Goal: Check status: Verify the current state of an ongoing process or item

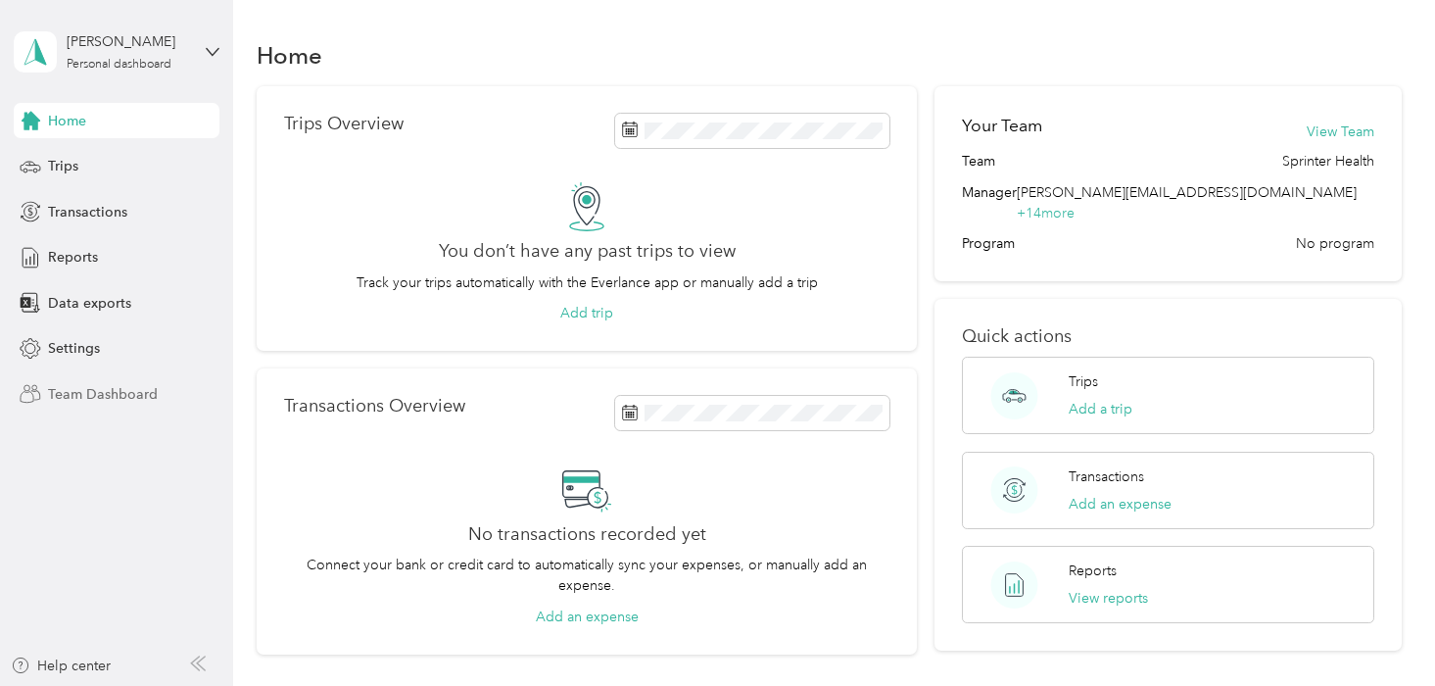
click at [111, 390] on span "Team Dashboard" at bounding box center [103, 394] width 110 height 21
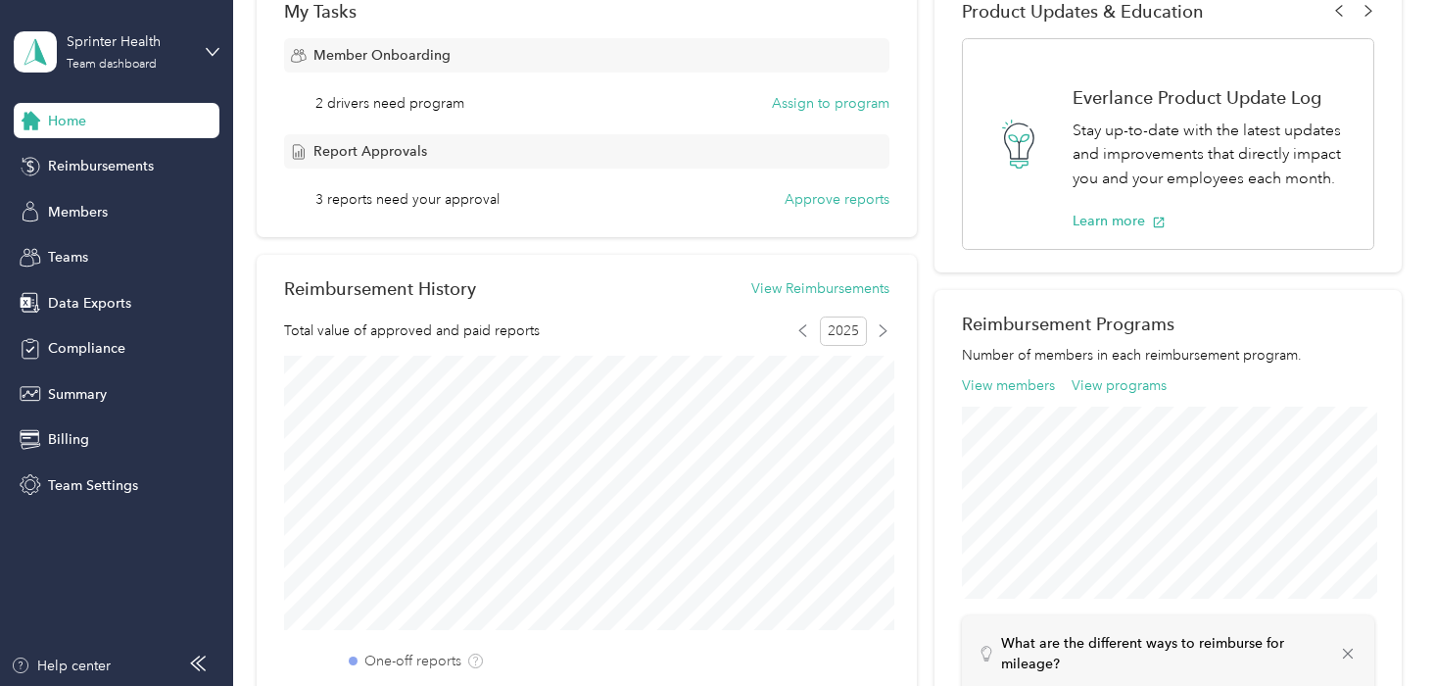
scroll to position [827, 0]
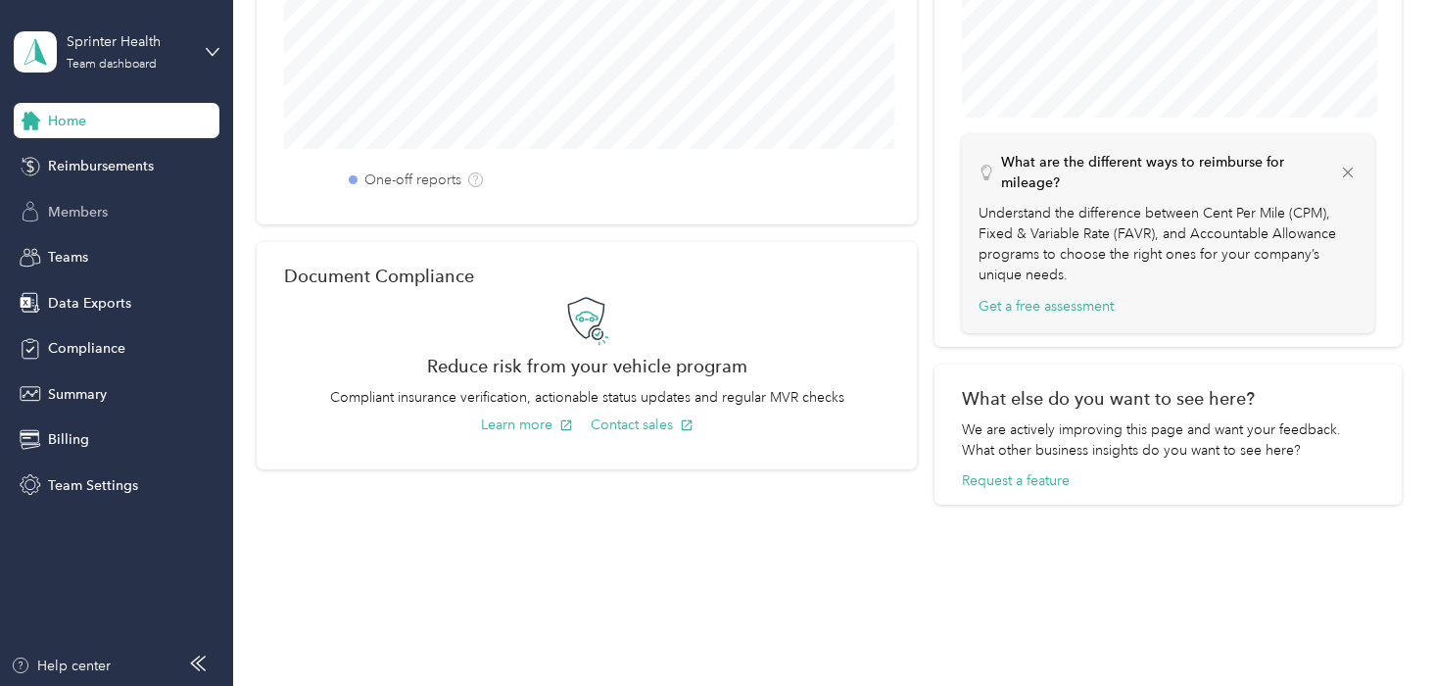
click at [111, 210] on div "Members" at bounding box center [117, 211] width 206 height 35
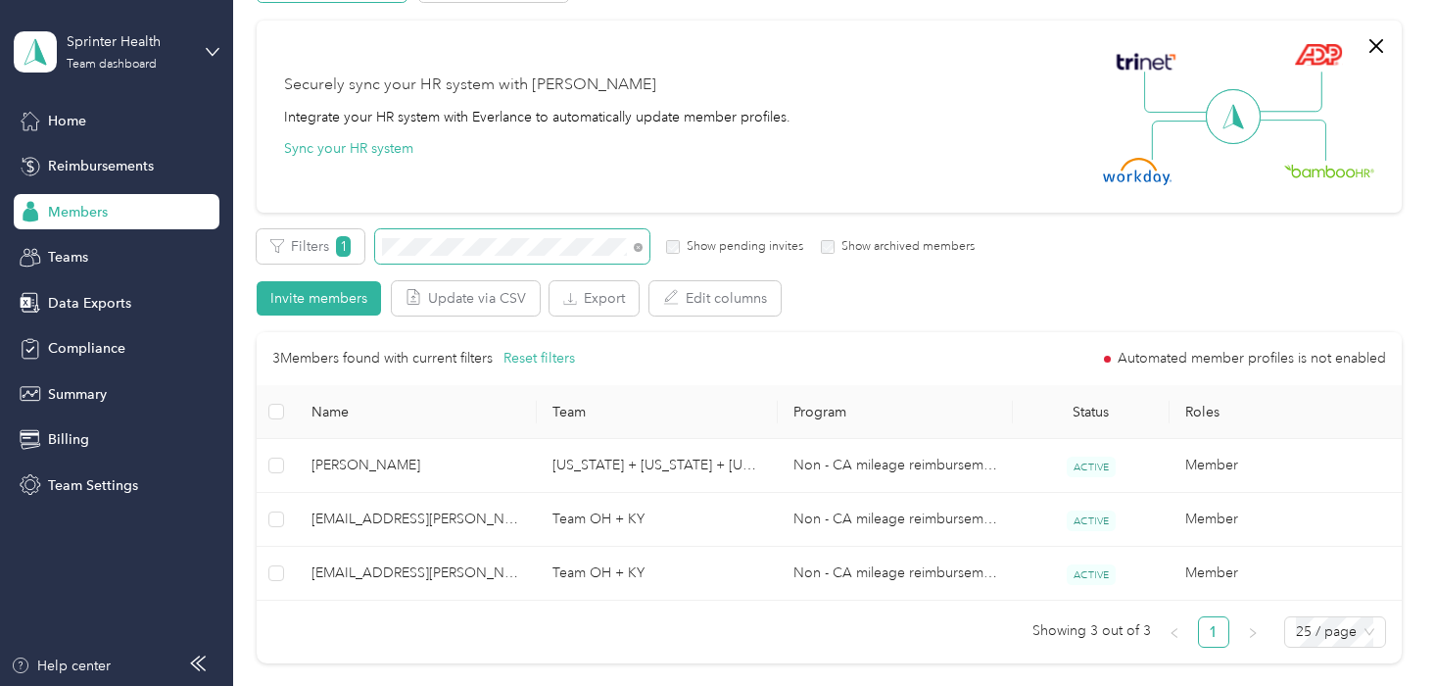
scroll to position [157, 0]
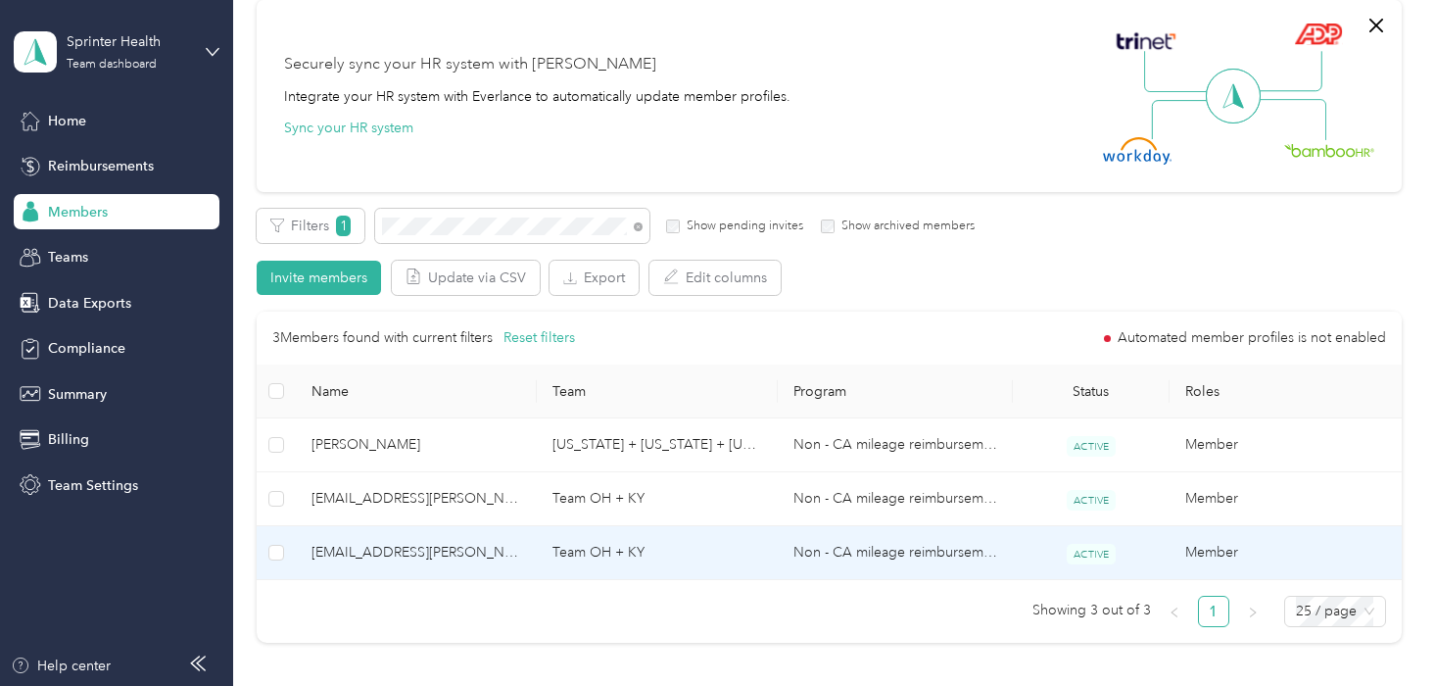
click at [784, 553] on td "Non - CA mileage reimbursement" at bounding box center [895, 553] width 235 height 54
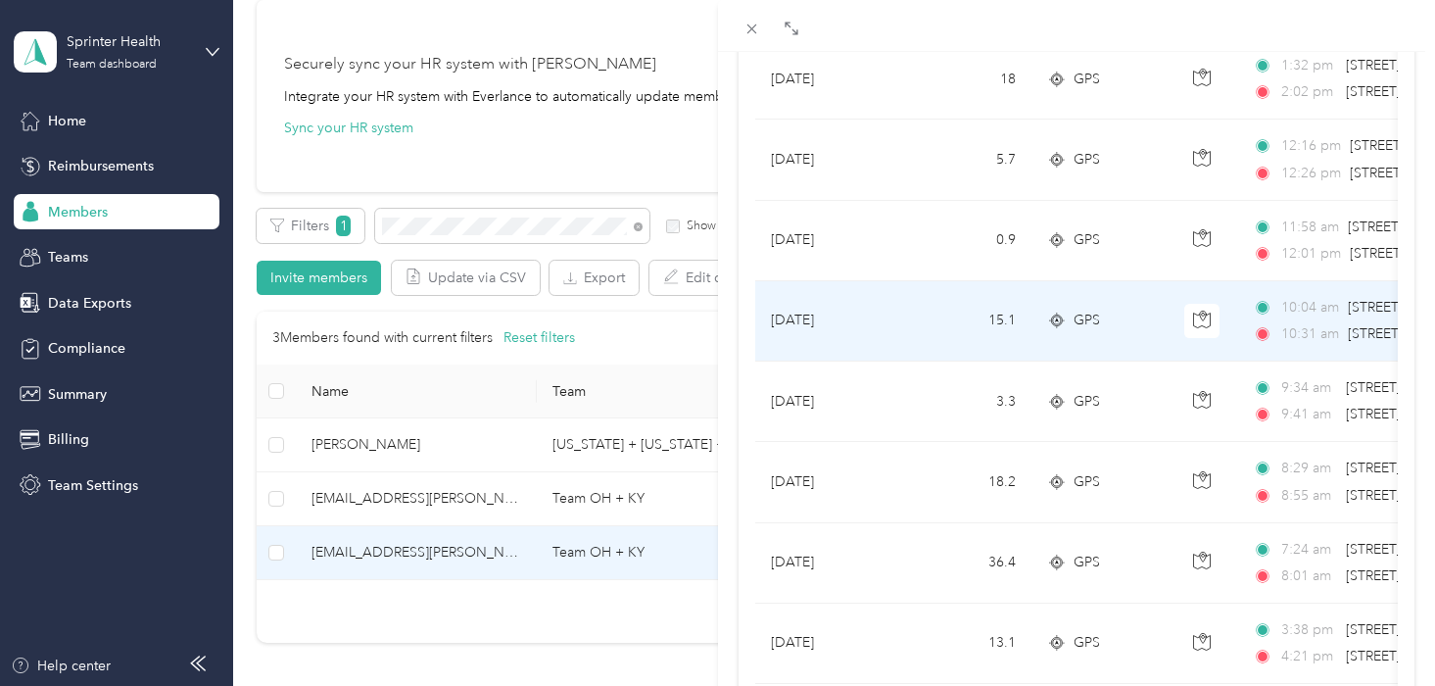
scroll to position [1787, 0]
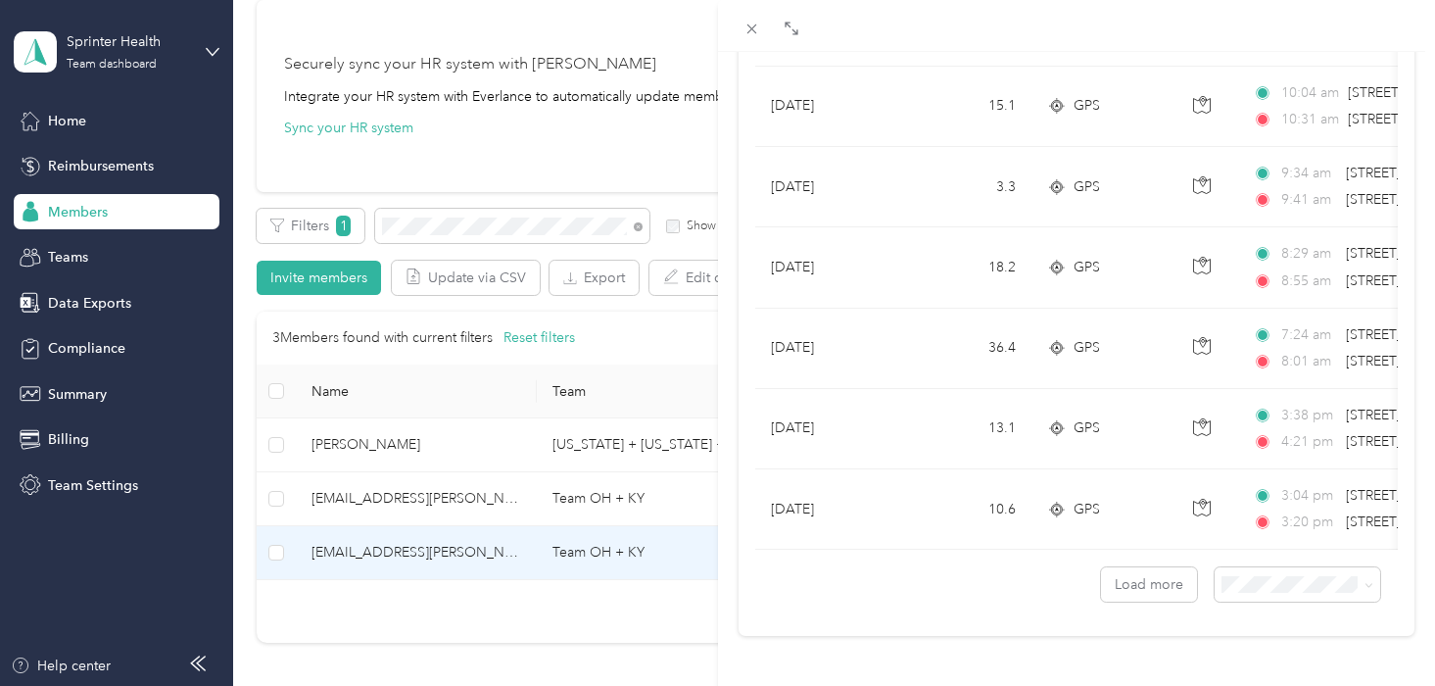
click at [1072, 565] on div "Load more" at bounding box center [1076, 576] width 643 height 52
click at [1137, 585] on button "Load more" at bounding box center [1149, 584] width 96 height 34
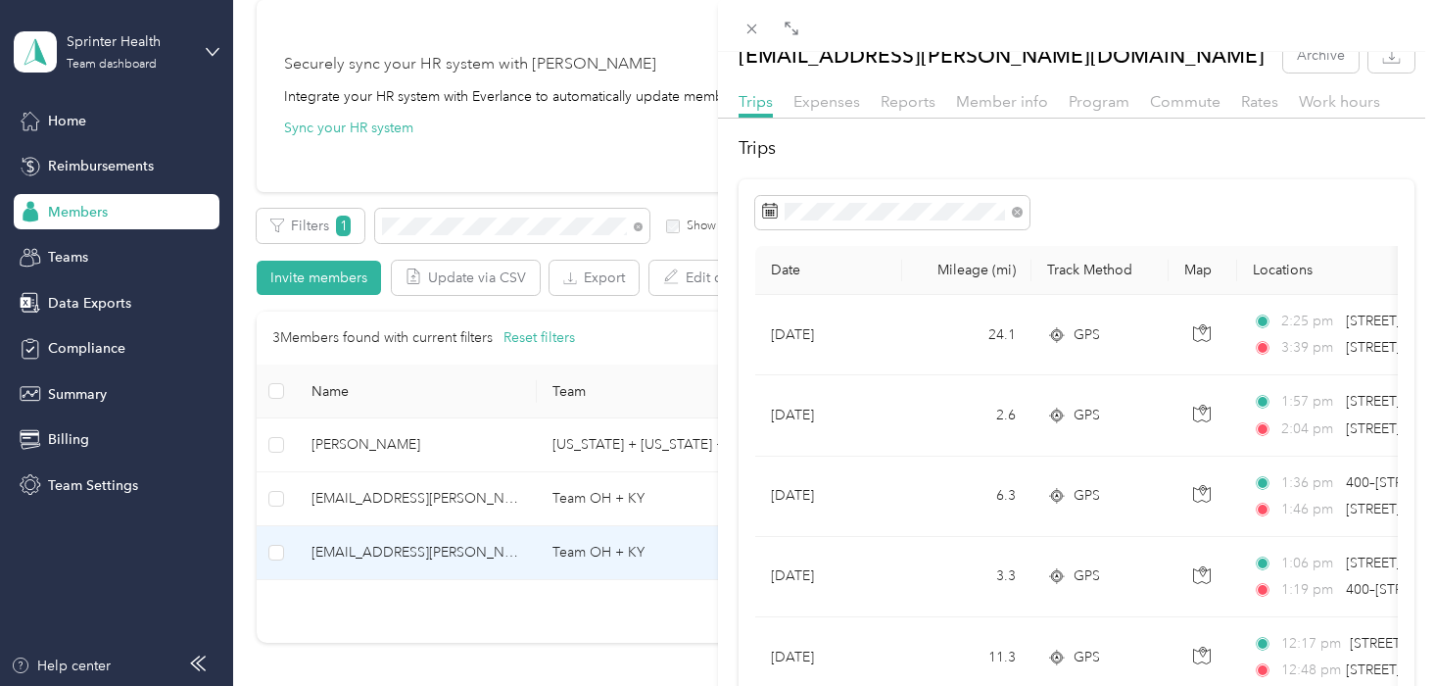
scroll to position [0, 0]
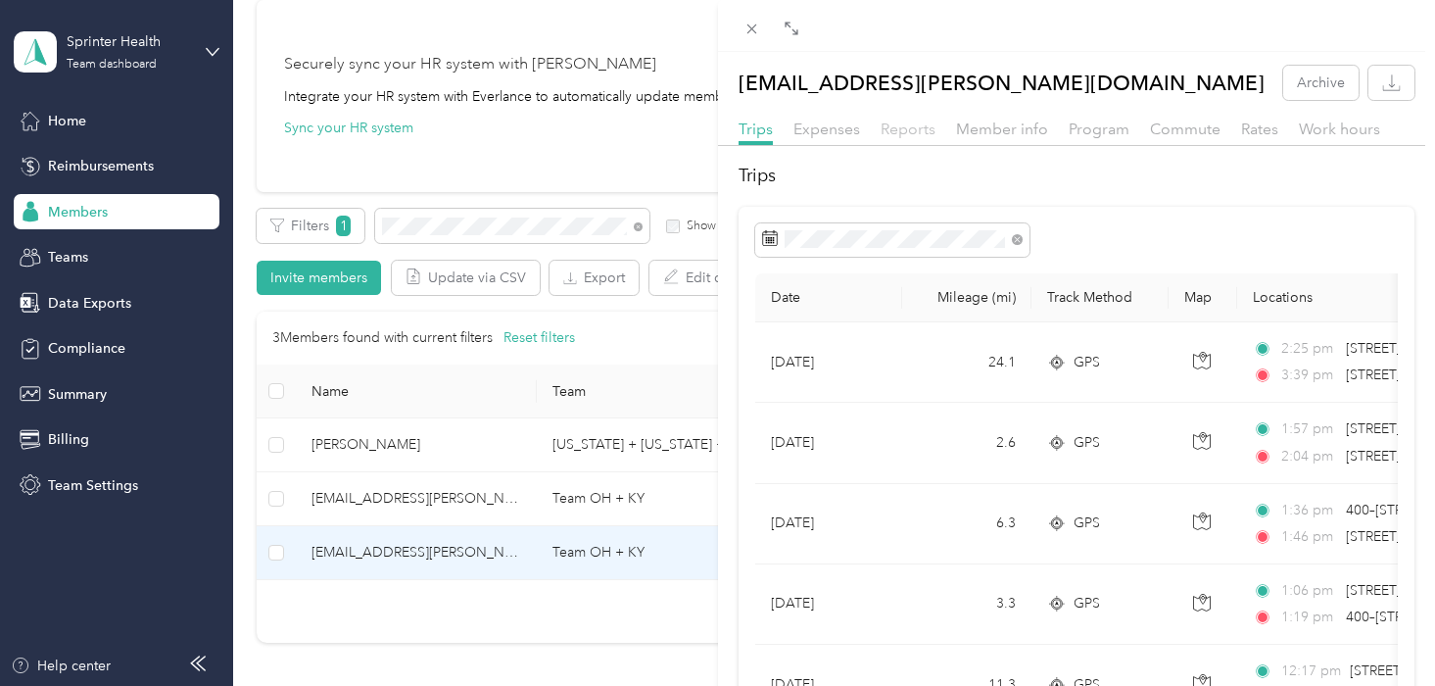
click at [908, 130] on span "Reports" at bounding box center [908, 129] width 55 height 19
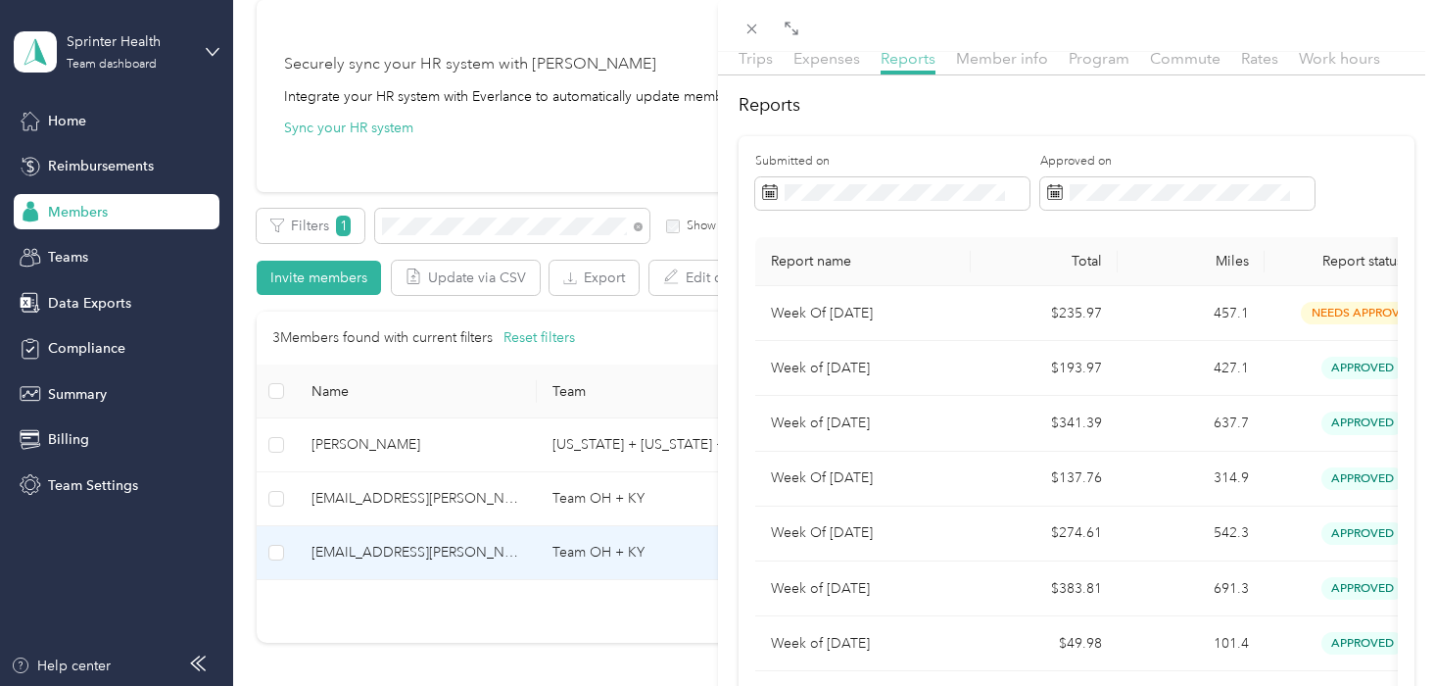
scroll to position [72, 0]
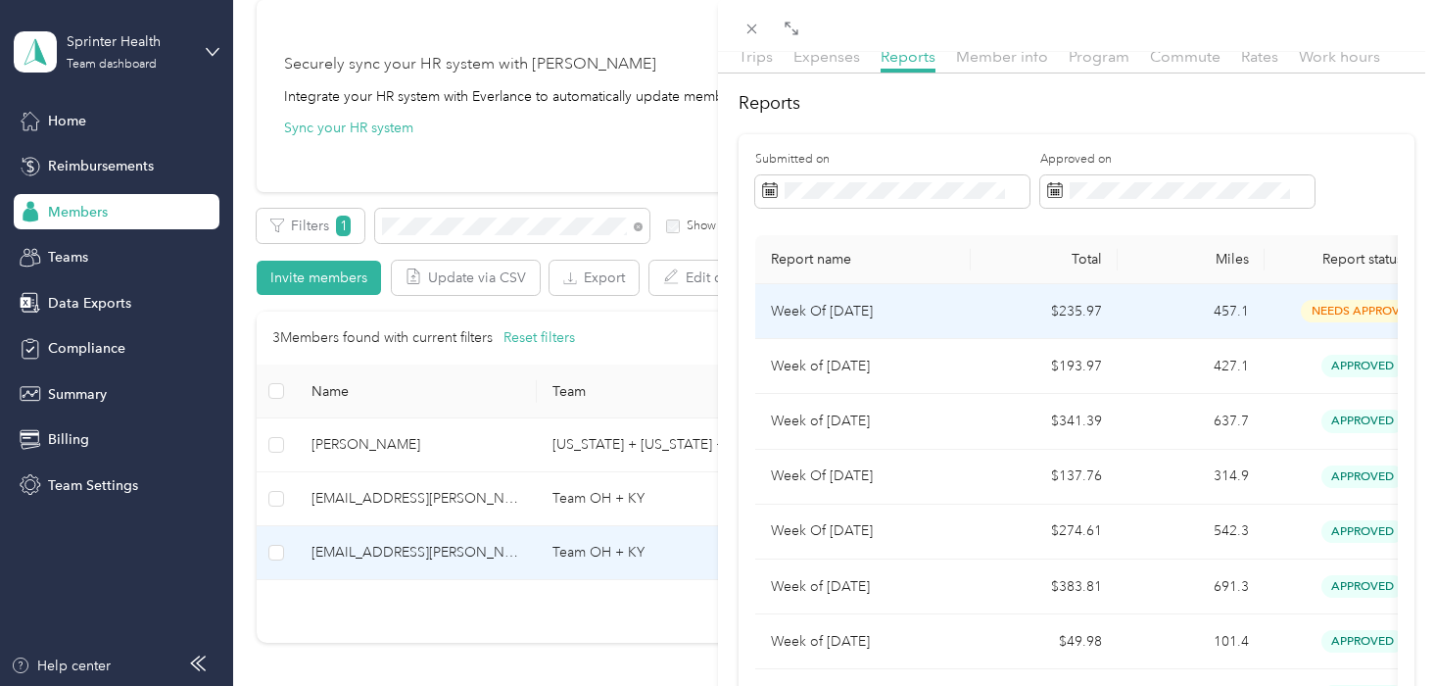
click at [860, 292] on td "Week Of [DATE]" at bounding box center [863, 311] width 216 height 55
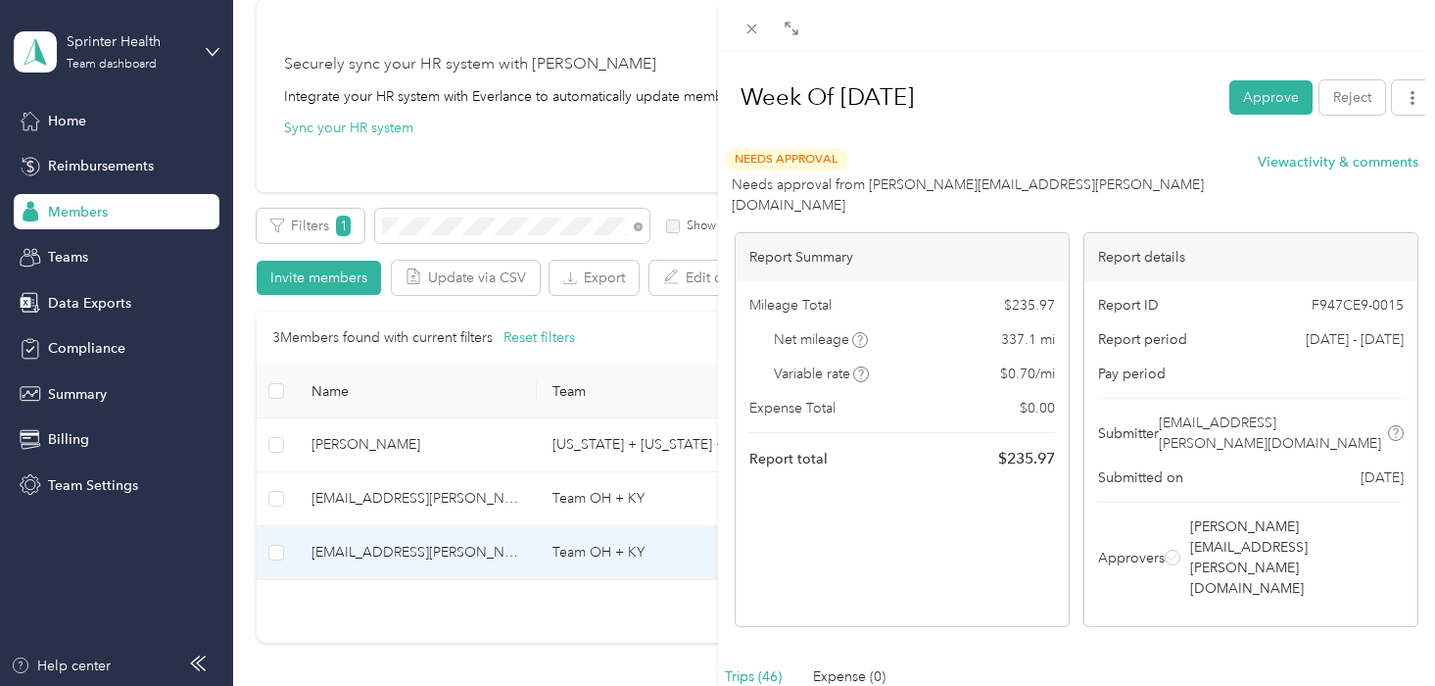
scroll to position [25, 0]
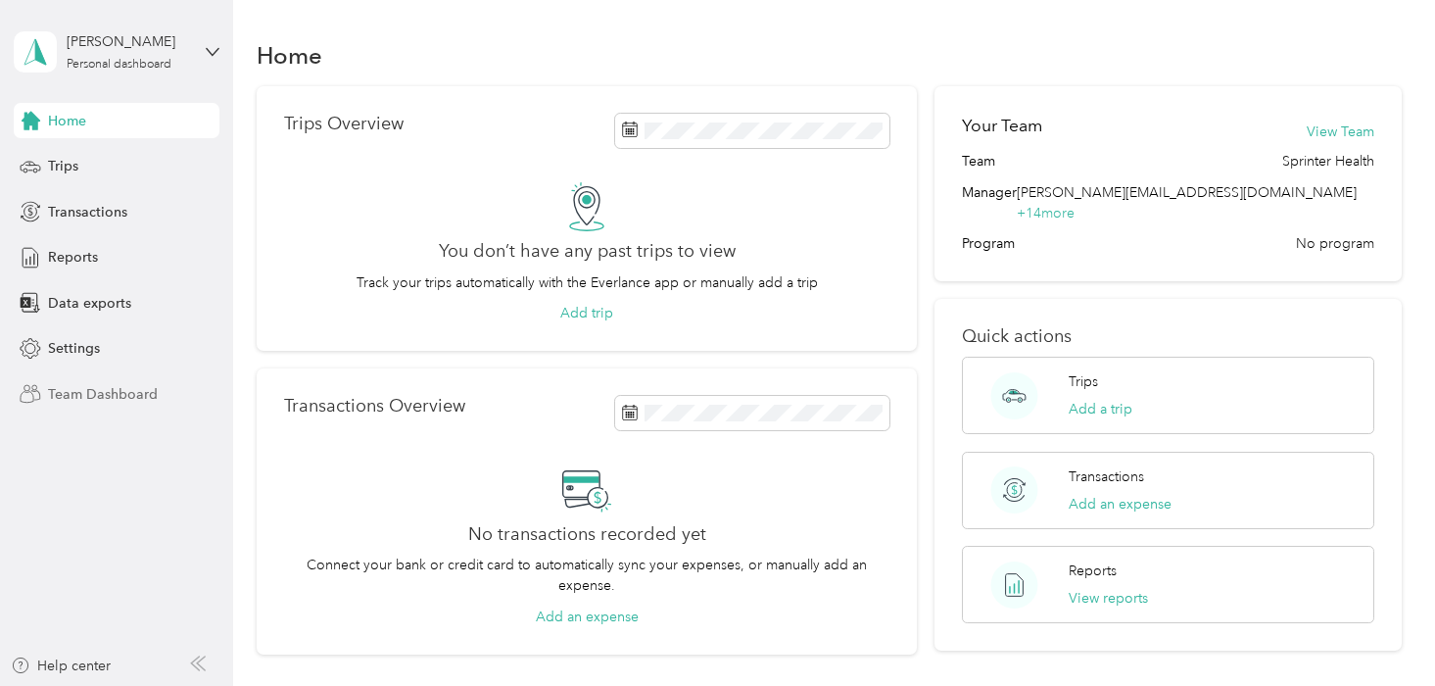
click at [103, 387] on span "Team Dashboard" at bounding box center [103, 394] width 110 height 21
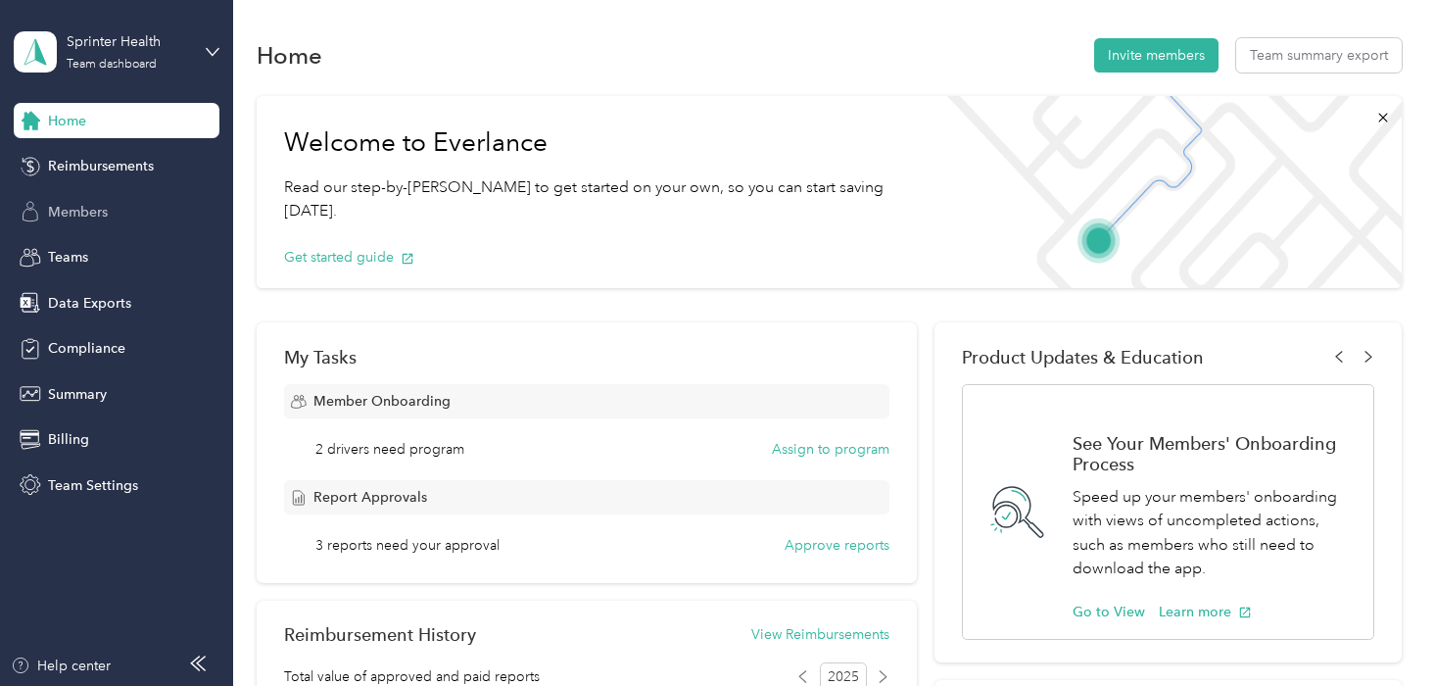
click at [107, 219] on span "Members" at bounding box center [78, 212] width 60 height 21
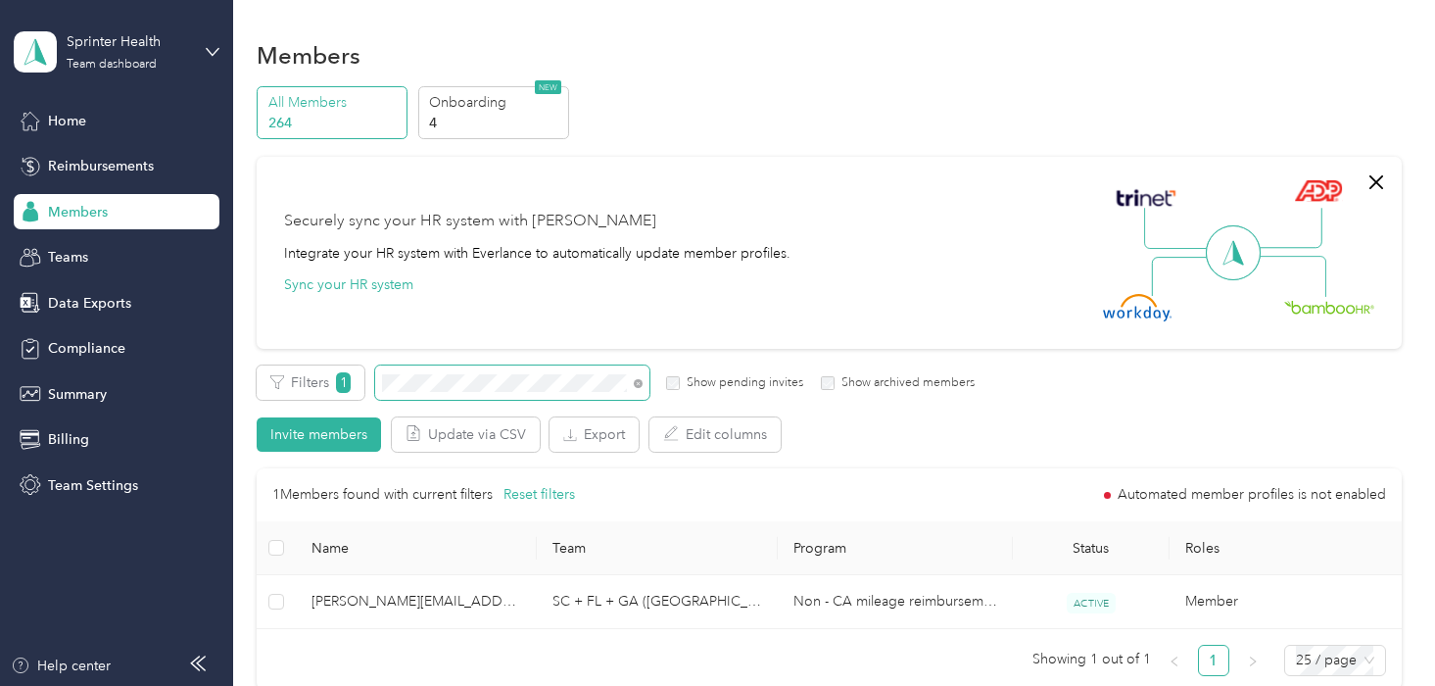
scroll to position [12, 0]
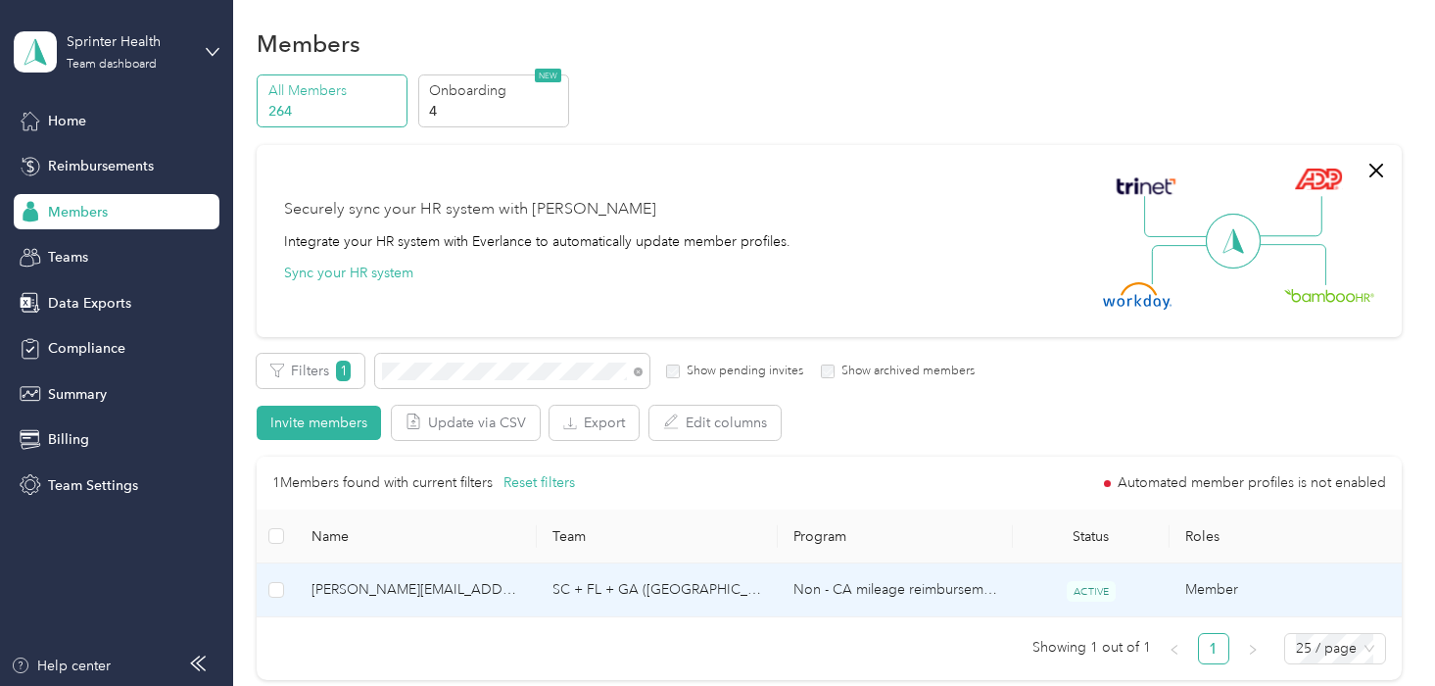
click at [450, 596] on span "[PERSON_NAME][EMAIL_ADDRESS][PERSON_NAME][DOMAIN_NAME]" at bounding box center [417, 590] width 210 height 22
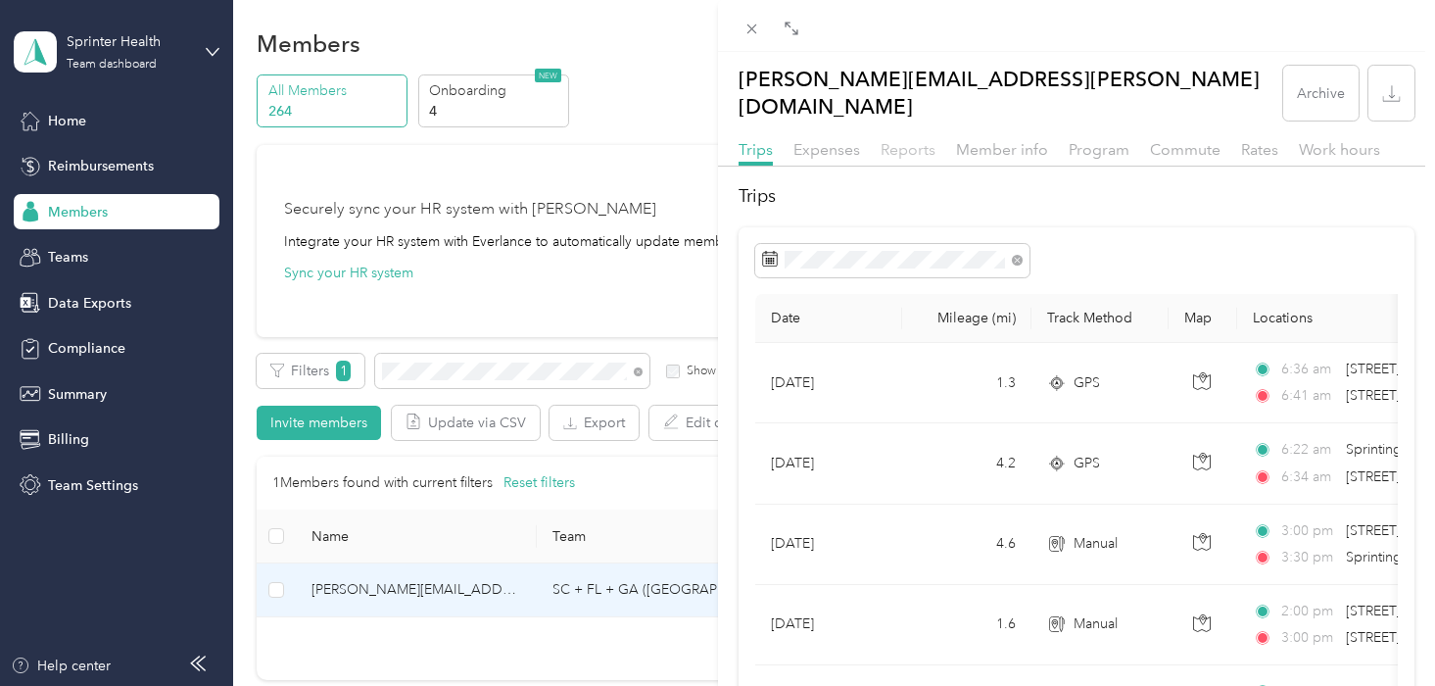
click at [906, 140] on span "Reports" at bounding box center [908, 149] width 55 height 19
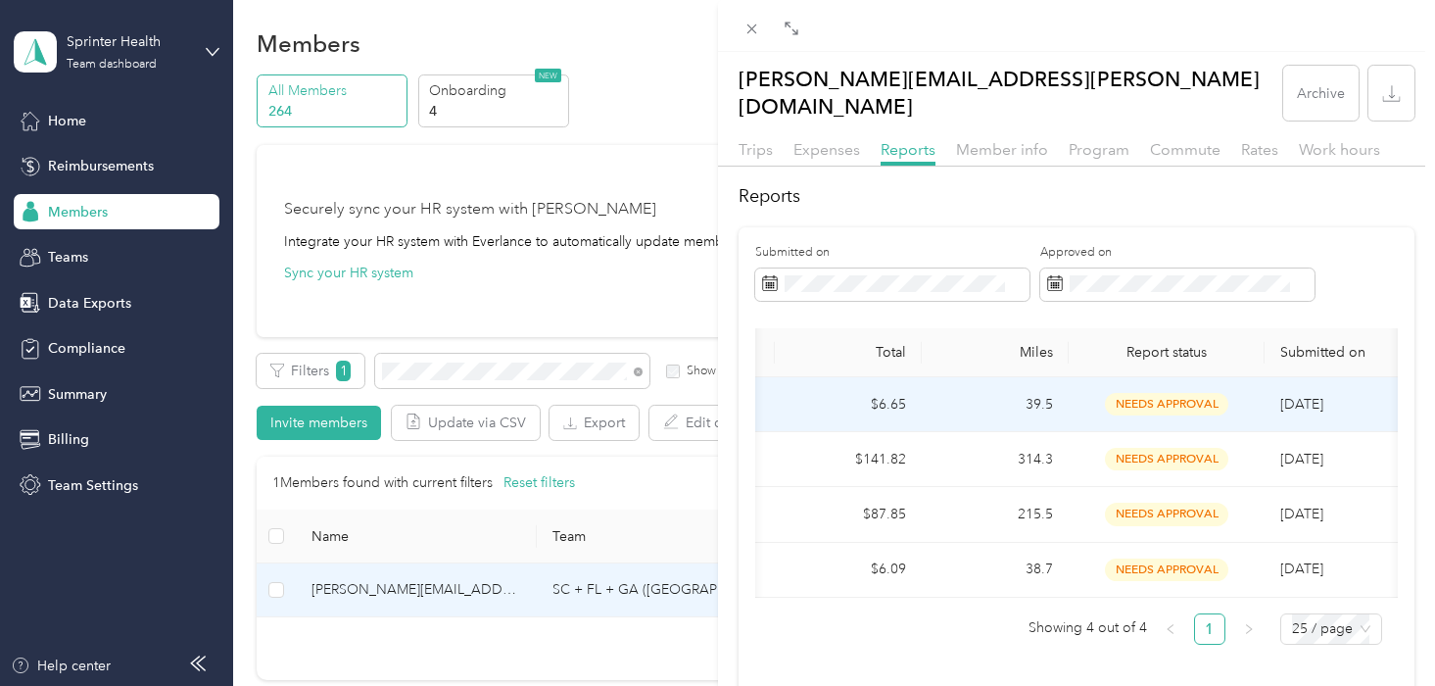
scroll to position [0, 210]
